Goal: Information Seeking & Learning: Learn about a topic

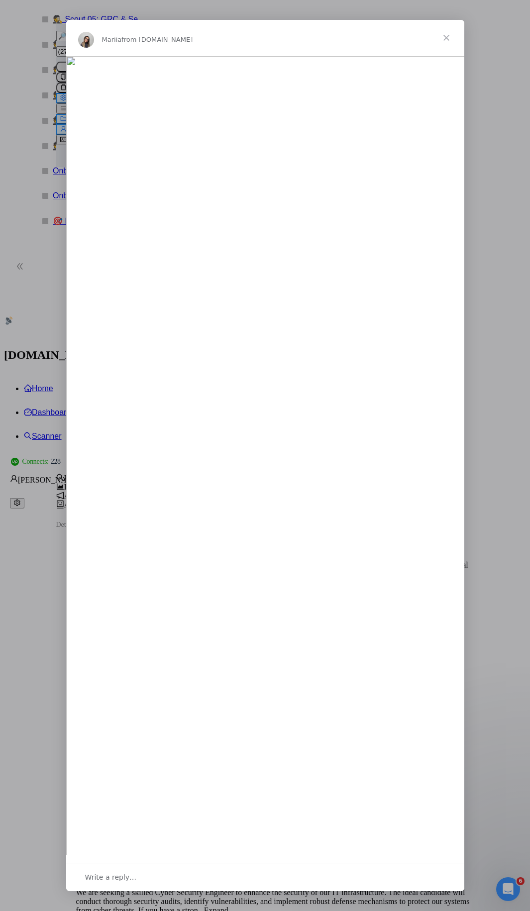
click at [447, 56] on span "Close" at bounding box center [446, 38] width 36 height 36
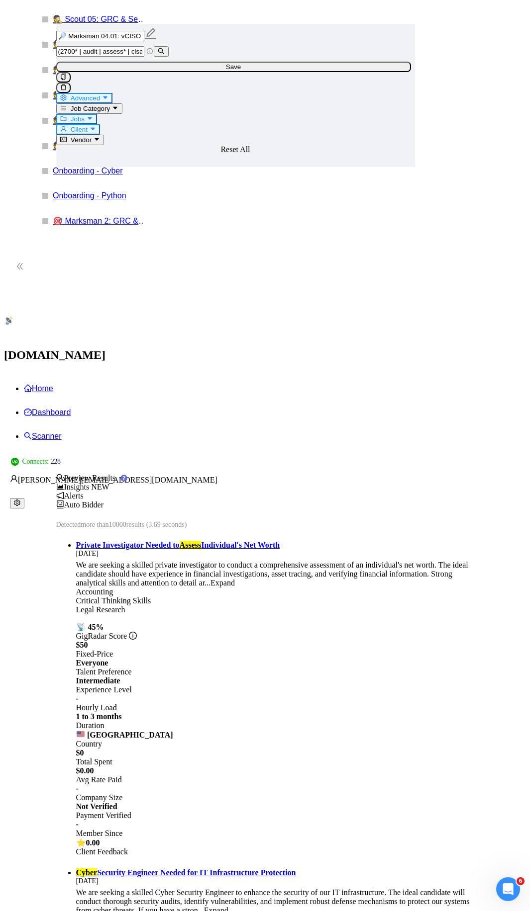
click at [53, 384] on link "Home" at bounding box center [38, 388] width 29 height 8
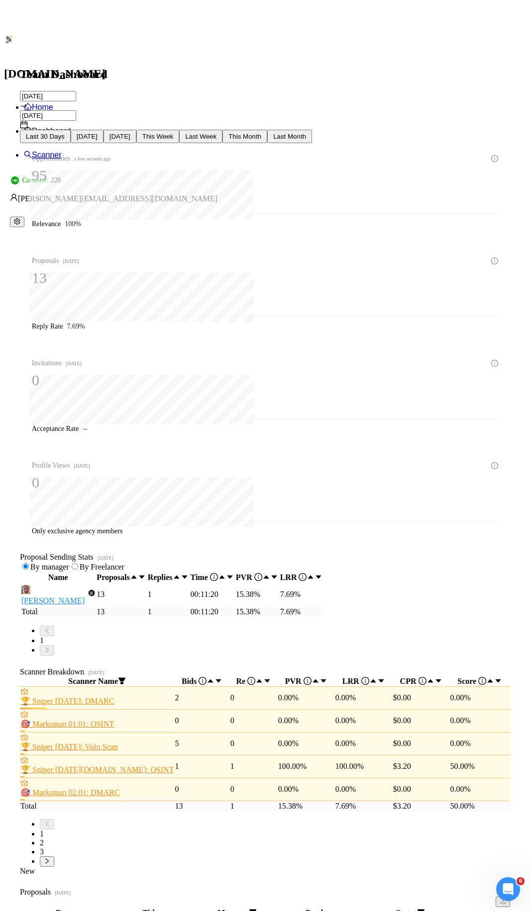
click at [125, 678] on icon "filter" at bounding box center [121, 681] width 7 height 6
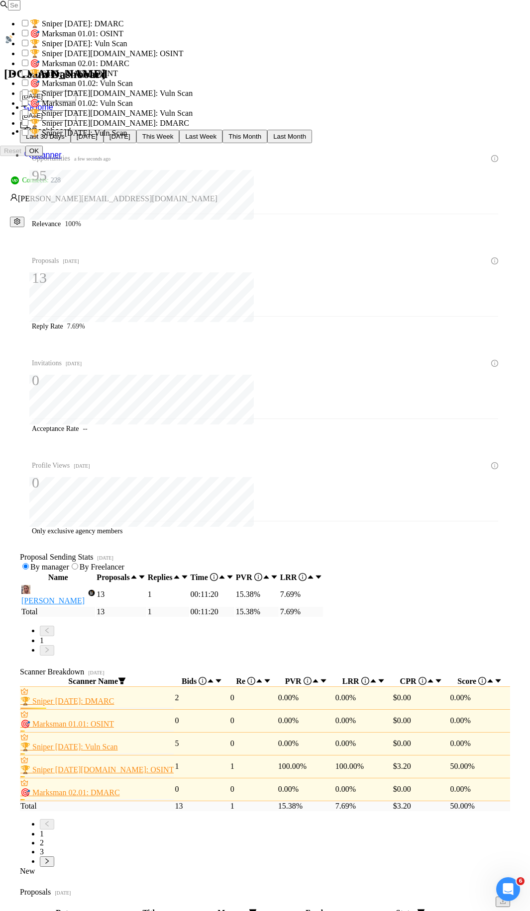
click at [20, 10] on input "text" at bounding box center [14, 5] width 12 height 10
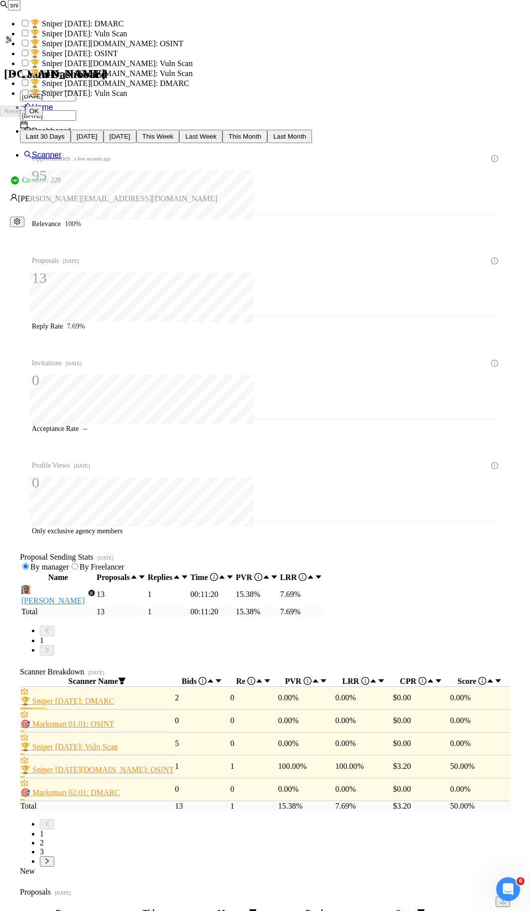
type input "sniper"
click at [22, 26] on input "checkbox" at bounding box center [25, 23] width 6 height 6
checkbox input "true"
click at [22, 36] on input "checkbox" at bounding box center [25, 33] width 6 height 6
checkbox input "true"
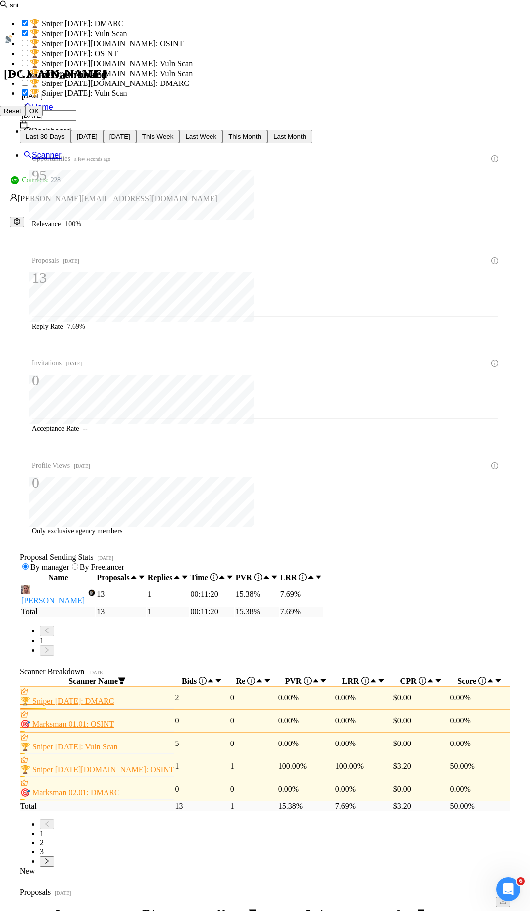
checkbox input "true"
click at [22, 46] on input "checkbox" at bounding box center [25, 43] width 6 height 6
checkbox input "true"
click at [22, 56] on input "checkbox" at bounding box center [25, 53] width 6 height 6
checkbox input "true"
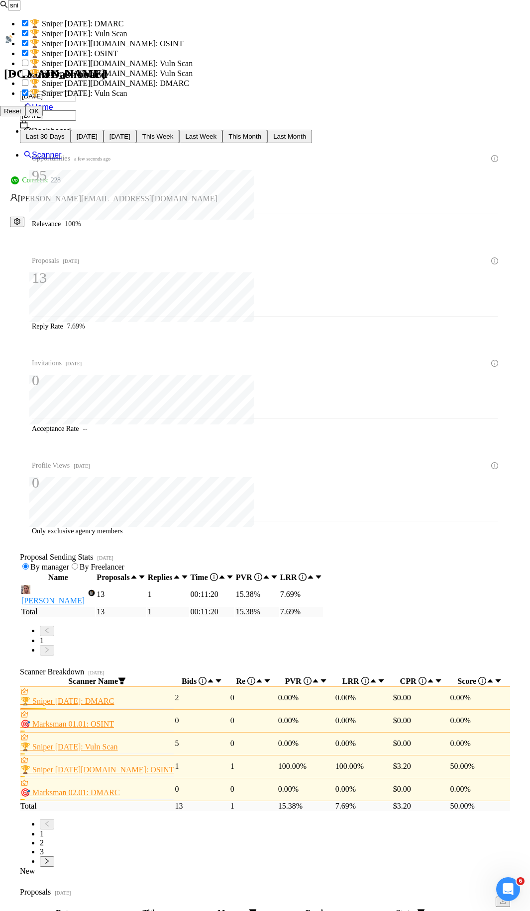
click at [20, 68] on label at bounding box center [25, 63] width 10 height 8
click at [22, 66] on input "checkbox" at bounding box center [25, 63] width 6 height 6
checkbox input "false"
click at [22, 66] on input "checkbox" at bounding box center [25, 63] width 6 height 6
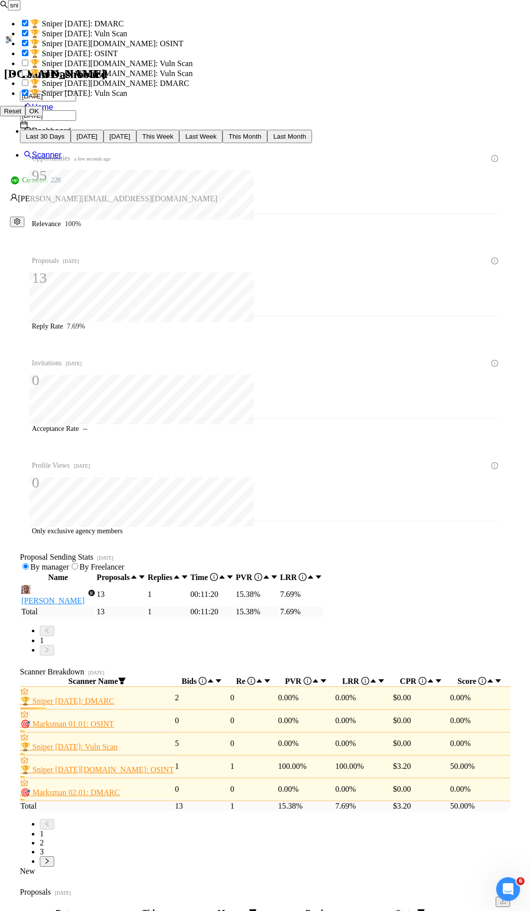
checkbox input "true"
click at [22, 86] on input "checkbox" at bounding box center [25, 83] width 6 height 6
checkbox input "true"
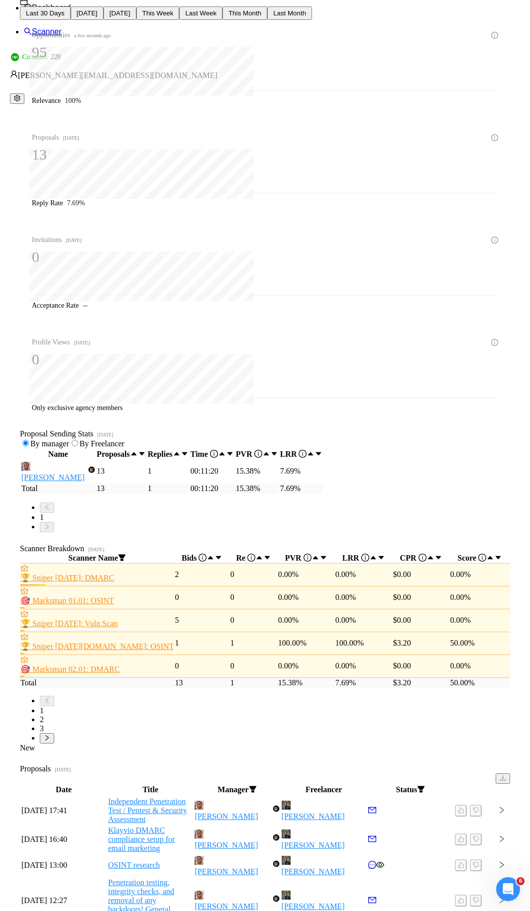
scroll to position [90, 0]
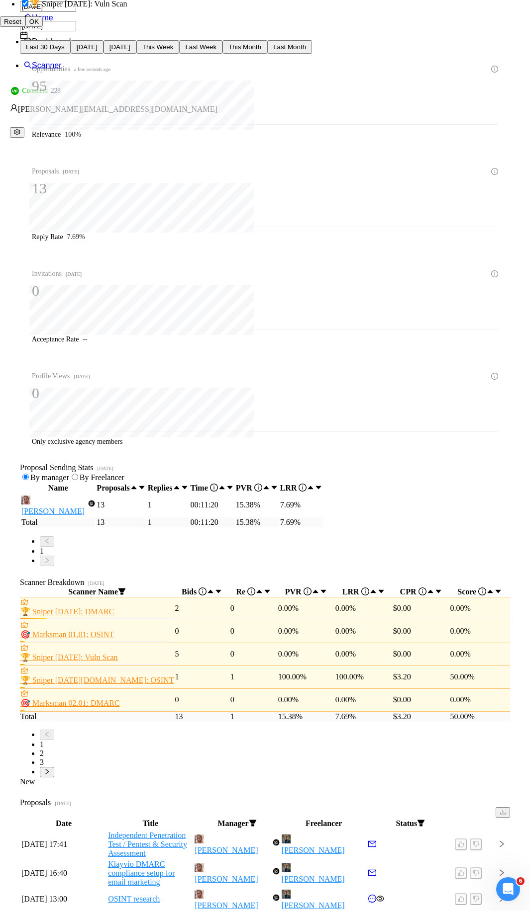
click at [39, 25] on span "OK" at bounding box center [33, 21] width 9 height 7
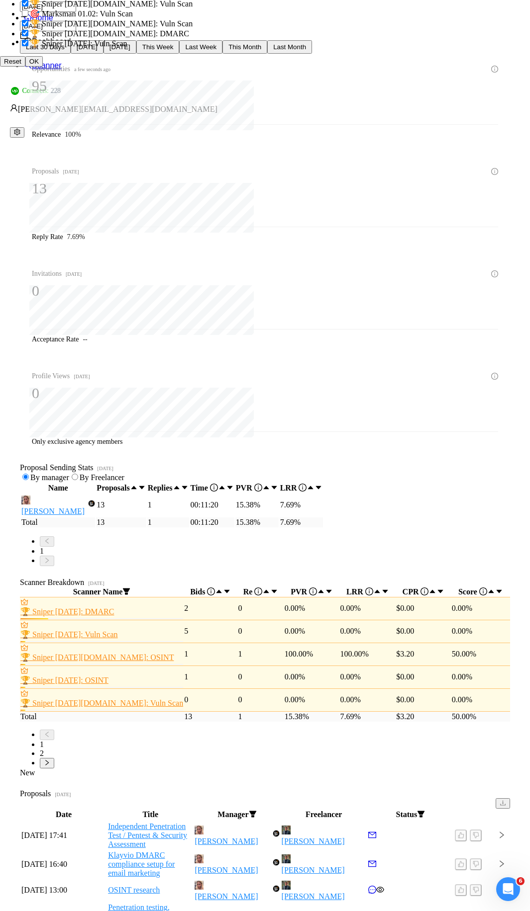
click at [44, 749] on link "2" at bounding box center [42, 753] width 4 height 8
